Goal: Task Accomplishment & Management: Manage account settings

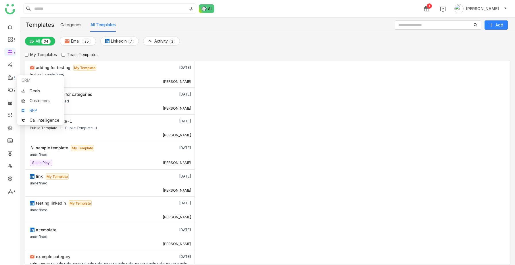
click at [23, 108] on link "RFP" at bounding box center [40, 110] width 38 height 4
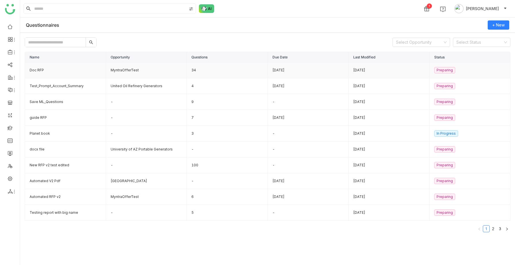
click at [142, 70] on td "MyntraOfferTest" at bounding box center [146, 70] width 81 height 16
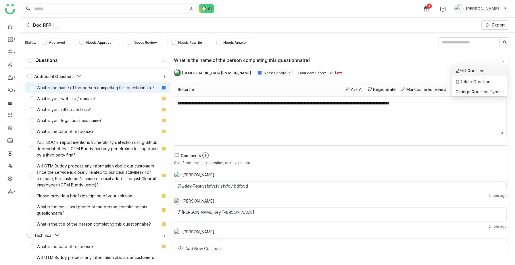
click at [500, 70] on li "Edit Question" at bounding box center [479, 70] width 55 height 11
click at [499, 81] on li "Delete Question" at bounding box center [479, 81] width 55 height 11
click at [498, 71] on li "Edit Question" at bounding box center [479, 70] width 55 height 11
click at [500, 68] on li "Edit Question" at bounding box center [479, 70] width 55 height 11
click at [497, 70] on li "Edit Question" at bounding box center [479, 70] width 55 height 11
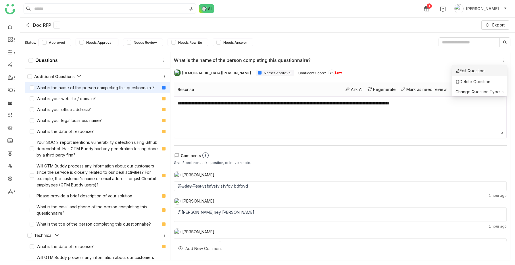
click at [501, 72] on li "Edit Question" at bounding box center [479, 70] width 55 height 11
click at [504, 60] on icon at bounding box center [503, 60] width 4 height 4
click at [497, 70] on li "Edit Question" at bounding box center [479, 70] width 55 height 11
click at [501, 71] on li "Edit Question" at bounding box center [479, 70] width 55 height 11
click at [501, 71] on div "[PERSON_NAME] Needs Approval Confident Score: 0% Low" at bounding box center [340, 72] width 333 height 11
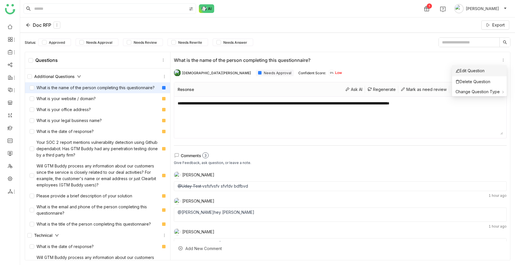
click at [497, 69] on li "Edit Question" at bounding box center [479, 70] width 55 height 11
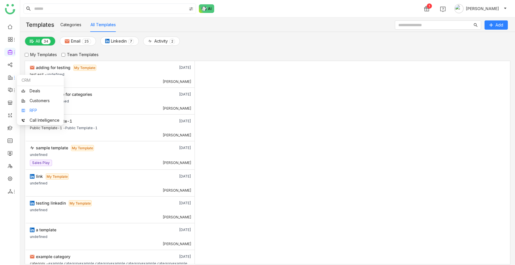
click at [27, 111] on link "RFP" at bounding box center [40, 110] width 38 height 4
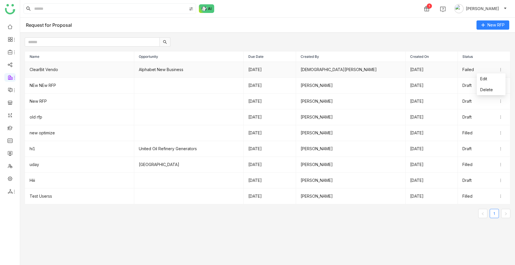
click at [500, 70] on icon at bounding box center [500, 70] width 4 height 4
click at [502, 99] on icon at bounding box center [500, 101] width 4 height 4
click at [66, 68] on td "ClearBit Vendo" at bounding box center [79, 70] width 109 height 16
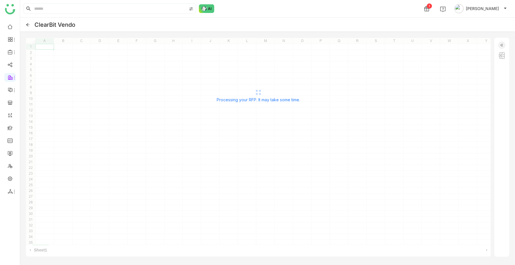
click at [27, 24] on icon at bounding box center [28, 25] width 4 height 4
